Goal: Check status: Check status

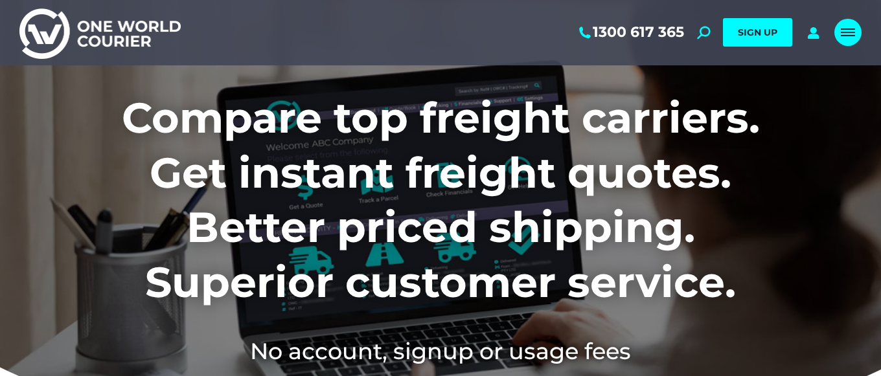
click at [852, 30] on div "Mobile menu icon" at bounding box center [848, 32] width 14 height 10
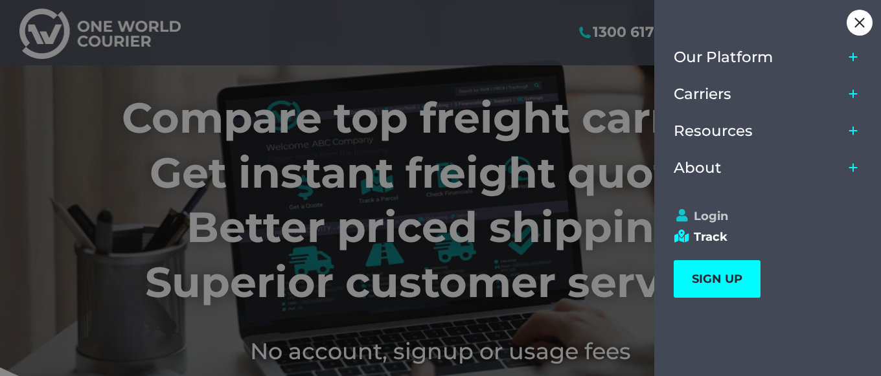
click at [705, 215] on link "Login" at bounding box center [761, 216] width 176 height 14
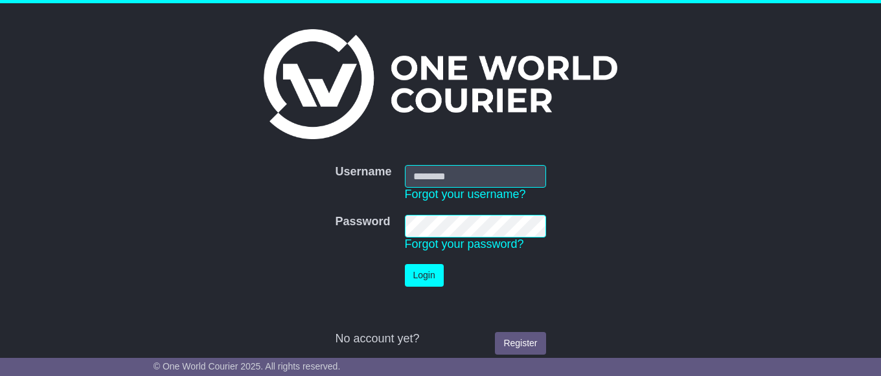
click at [500, 179] on input "Username" at bounding box center [475, 176] width 141 height 23
type input "**********"
click at [425, 278] on button "Login" at bounding box center [424, 275] width 39 height 23
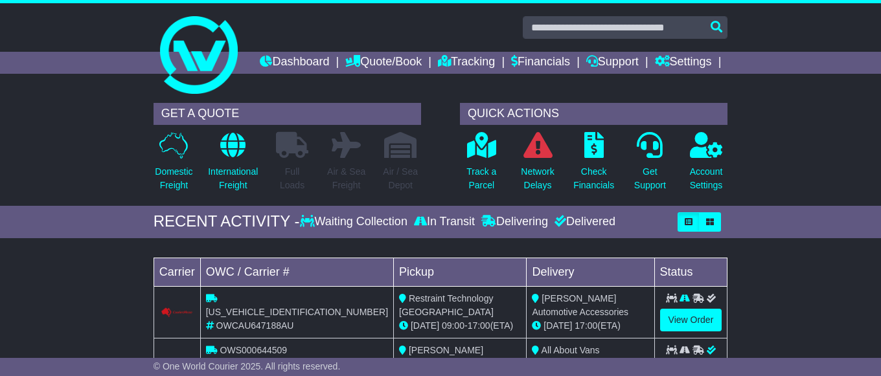
scroll to position [132, 0]
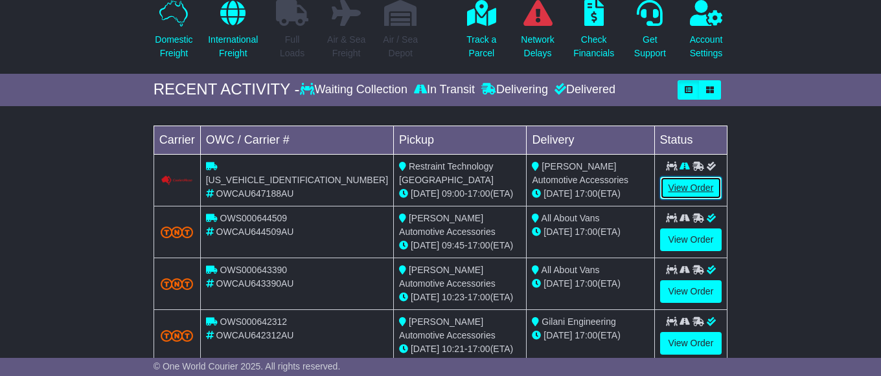
click at [703, 199] on link "View Order" at bounding box center [691, 188] width 62 height 23
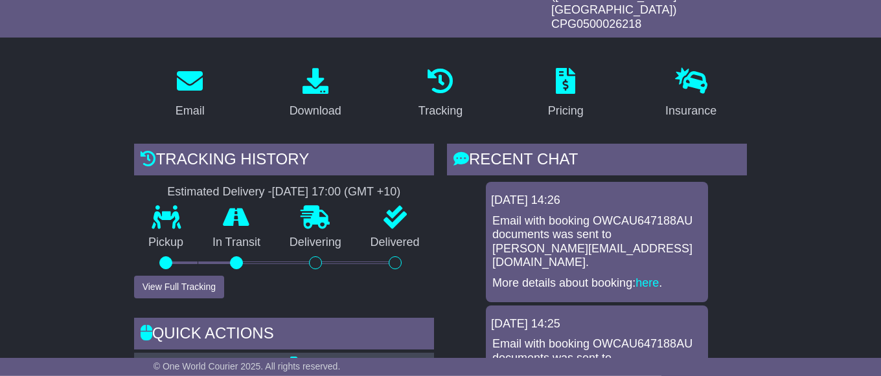
scroll to position [198, 0]
